Goal: Task Accomplishment & Management: Manage account settings

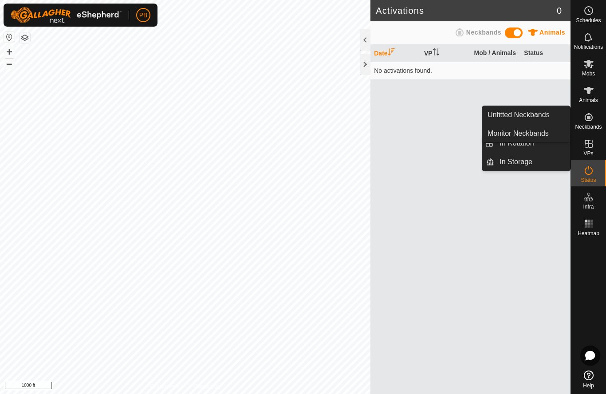
click at [585, 119] on icon at bounding box center [588, 117] width 8 height 8
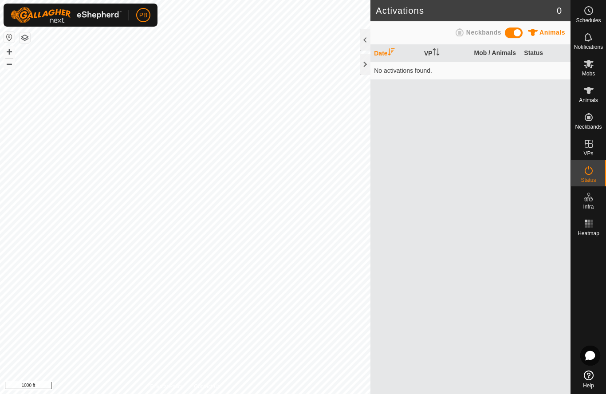
click at [594, 90] on es-animals-svg-icon at bounding box center [588, 90] width 16 height 14
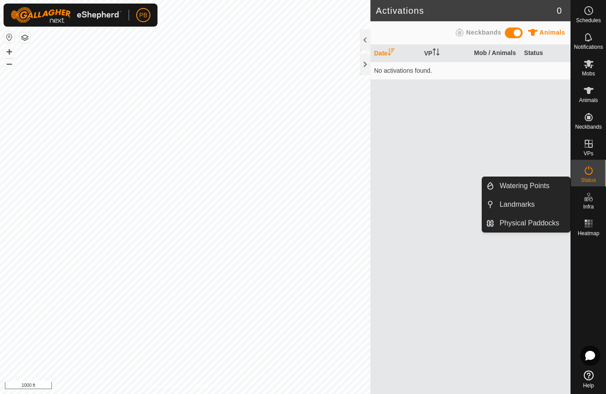
click at [527, 206] on span "Landmarks" at bounding box center [516, 204] width 35 height 11
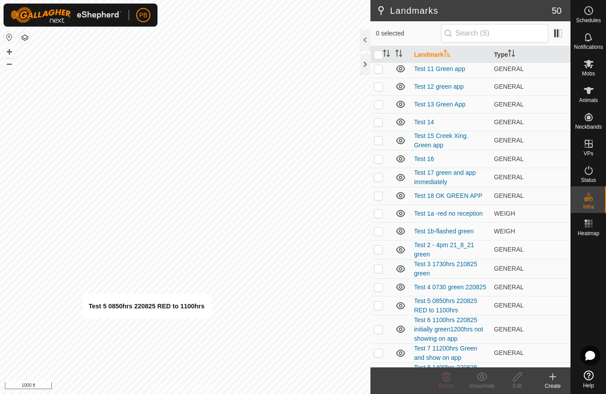
scroll to position [598, 0]
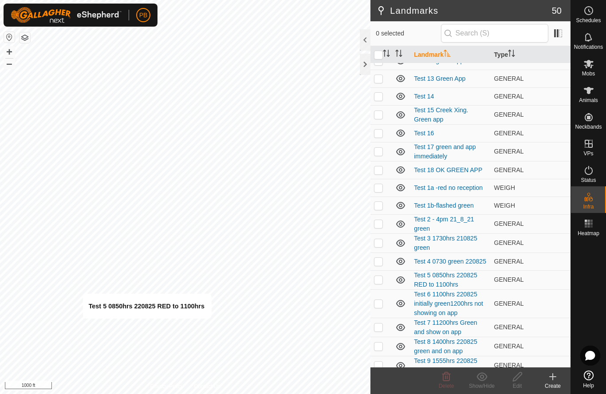
click at [376, 282] on p-checkbox at bounding box center [378, 279] width 9 height 7
checkbox input "true"
click at [519, 380] on icon at bounding box center [517, 376] width 11 height 11
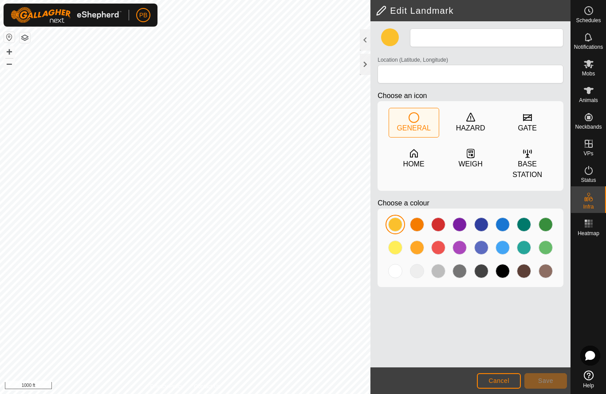
type input "Test 5 0850hrs 220825 RED to 1100hrs"
type input "-27.919340, 152.109826"
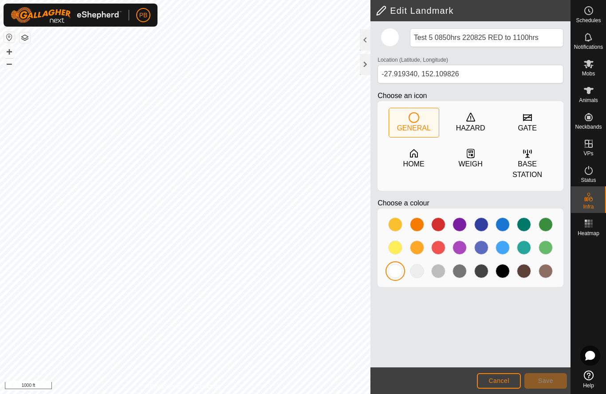
click at [439, 251] on div at bounding box center [438, 247] width 14 height 14
click at [546, 380] on span "Save" at bounding box center [545, 380] width 15 height 7
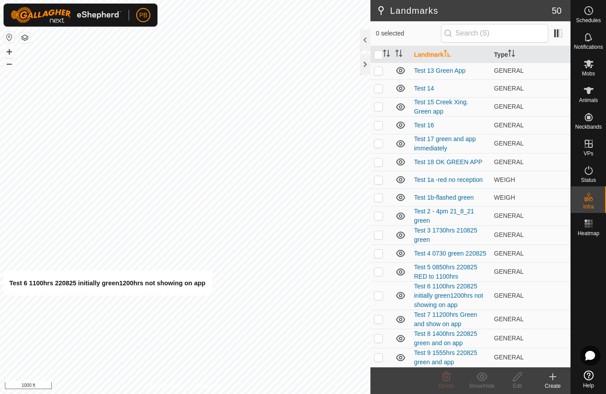
scroll to position [606, 0]
click at [379, 295] on p-checkbox at bounding box center [378, 295] width 9 height 7
checkbox input "true"
click at [516, 379] on icon at bounding box center [517, 376] width 9 height 9
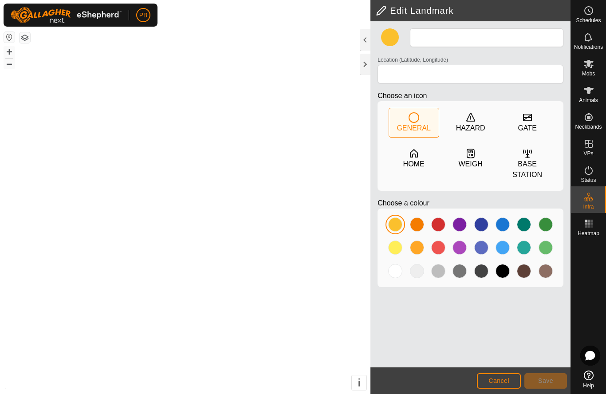
type input "Test 6 1100hrs 220825 initially green1200hrs not showing on app"
type input "-27.917566, 152.107530"
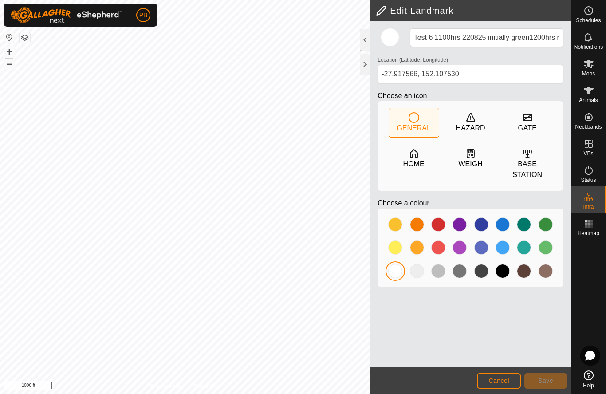
click at [438, 224] on div at bounding box center [438, 224] width 14 height 14
click at [542, 380] on span "Save" at bounding box center [545, 380] width 15 height 7
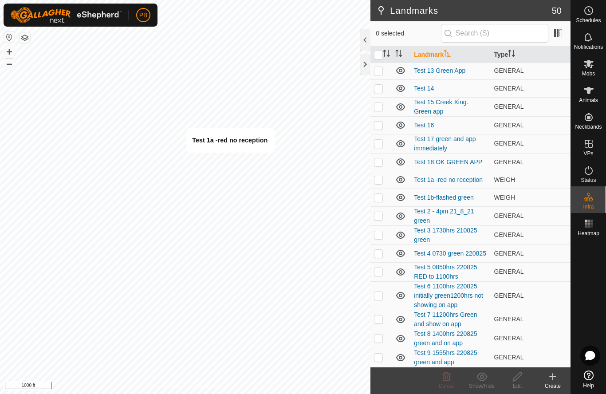
scroll to position [606, 0]
click at [381, 181] on p-checkbox at bounding box center [378, 179] width 9 height 7
checkbox input "true"
click at [518, 382] on div "Edit" at bounding box center [516, 386] width 35 height 8
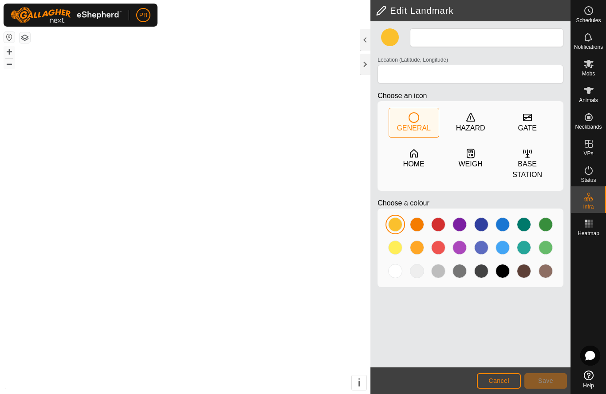
type input "Test 1a -red no reception"
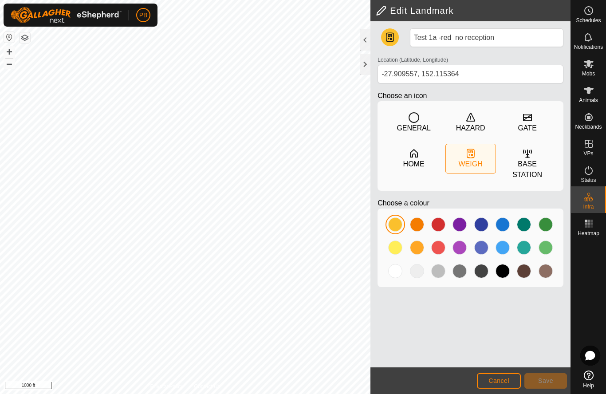
click at [440, 227] on div at bounding box center [438, 224] width 14 height 14
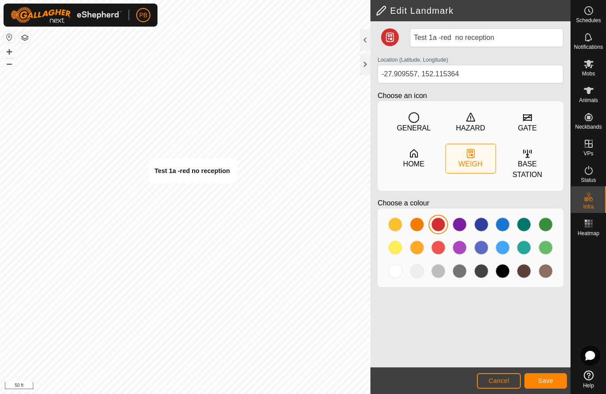
type input "-27.909604, 152.115252"
click at [551, 382] on span "Save" at bounding box center [545, 380] width 15 height 7
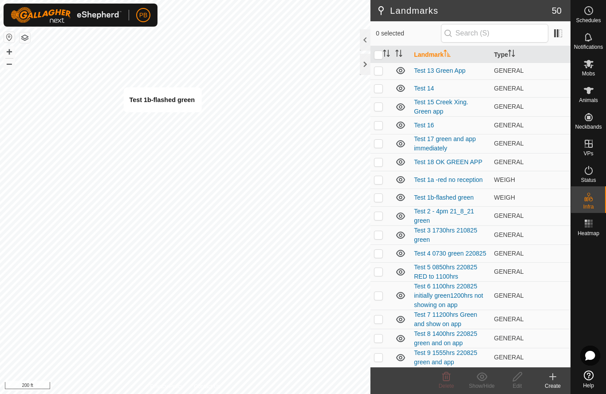
scroll to position [606, 0]
click at [381, 199] on p-checkbox at bounding box center [378, 197] width 9 height 7
checkbox input "true"
click at [517, 379] on icon at bounding box center [517, 376] width 9 height 9
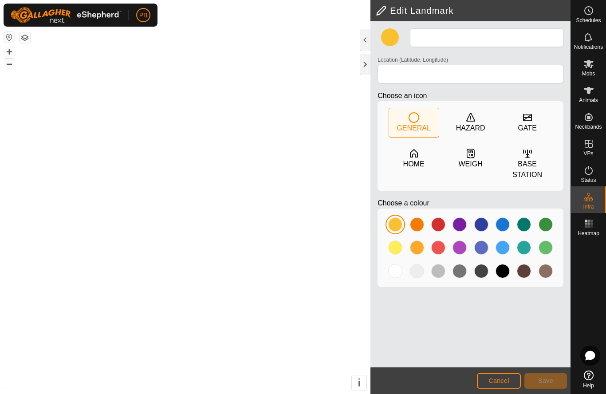
type input "Test 1b-flashed green"
type input "-27.909418, 152.115625"
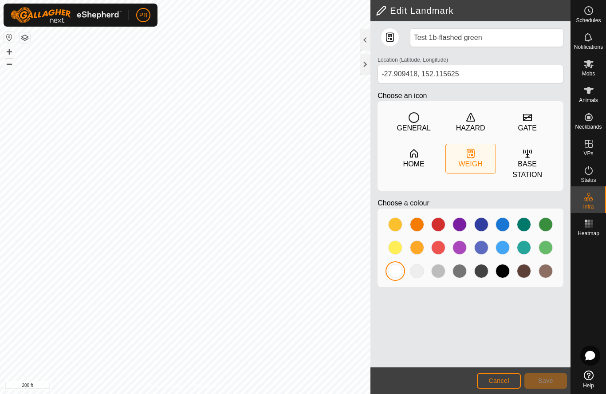
click at [415, 122] on icon at bounding box center [413, 117] width 11 height 11
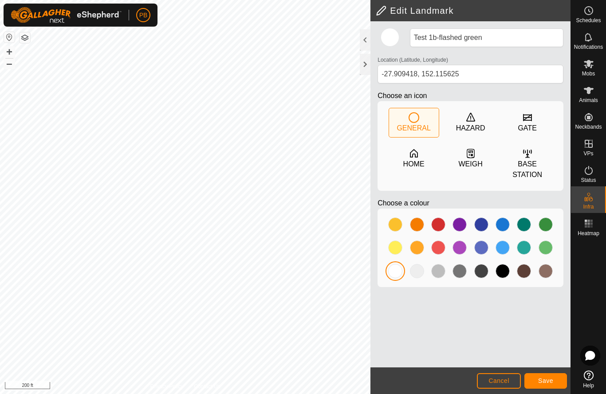
click at [398, 275] on div at bounding box center [395, 271] width 14 height 14
click at [544, 383] on span "Save" at bounding box center [545, 380] width 15 height 7
